Goal: Check status: Check status

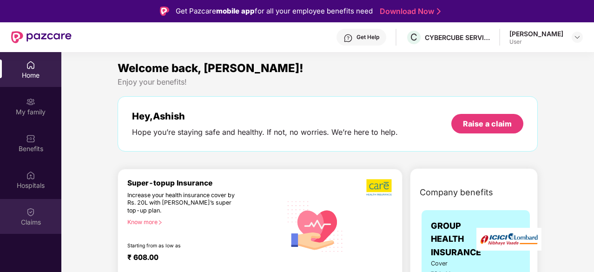
click at [35, 216] on div "Claims" at bounding box center [30, 216] width 61 height 35
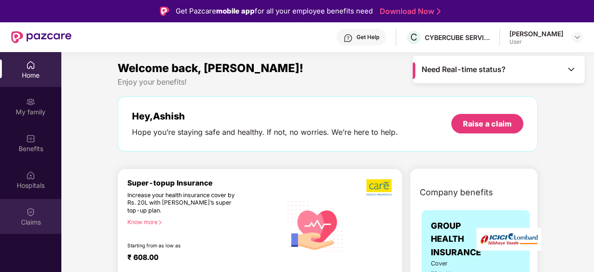
click at [36, 210] on div "Claims" at bounding box center [30, 216] width 61 height 35
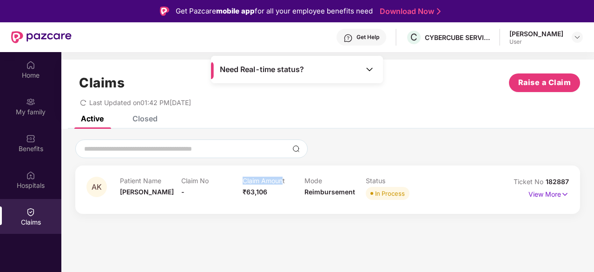
drag, startPoint x: 242, startPoint y: 177, endPoint x: 283, endPoint y: 175, distance: 40.9
click at [283, 175] on div "AK Patient Name [PERSON_NAME] Claim No - Claim Amount ₹63,106 Mode Reimbursemen…" at bounding box center [327, 189] width 504 height 48
click at [226, 232] on section "Claims Raise a Claim Last Updated on 01:42 PM[DATE] Active Closed AK Patient Na…" at bounding box center [327, 188] width 532 height 272
drag, startPoint x: 243, startPoint y: 178, endPoint x: 285, endPoint y: 178, distance: 41.3
click at [285, 178] on p "Claim Amount" at bounding box center [272, 180] width 61 height 8
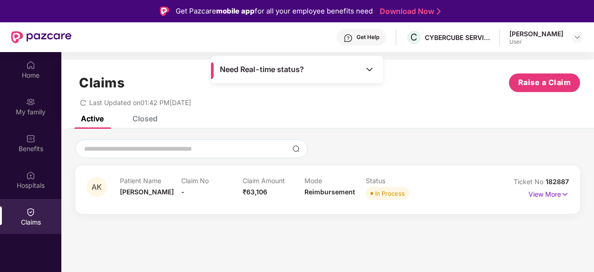
click at [374, 66] on div "Need Real-time status?" at bounding box center [297, 69] width 172 height 27
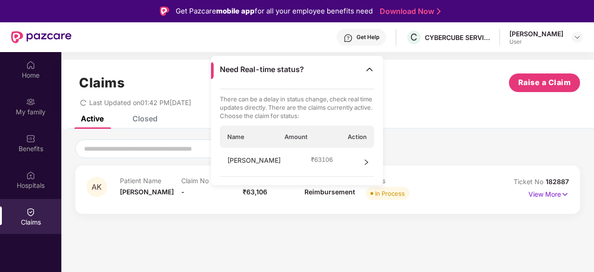
click at [368, 163] on icon "right" at bounding box center [366, 162] width 7 height 7
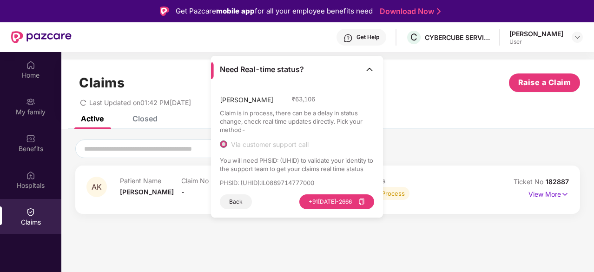
click at [370, 69] on img at bounding box center [369, 69] width 9 height 9
